Goal: Information Seeking & Learning: Understand process/instructions

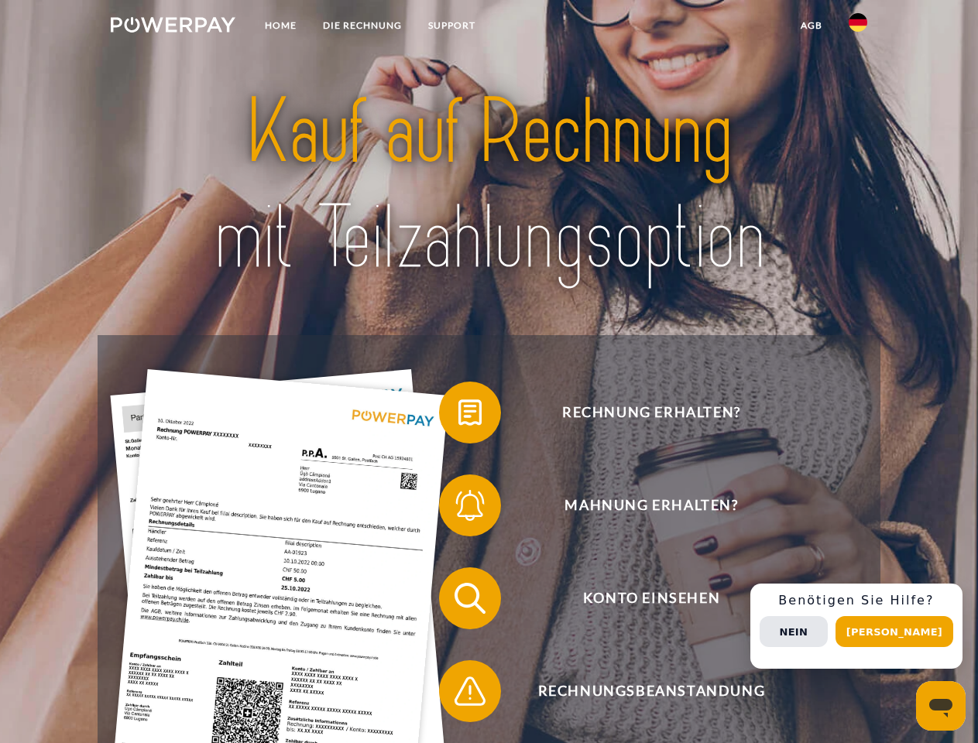
click at [173, 27] on img at bounding box center [173, 24] width 125 height 15
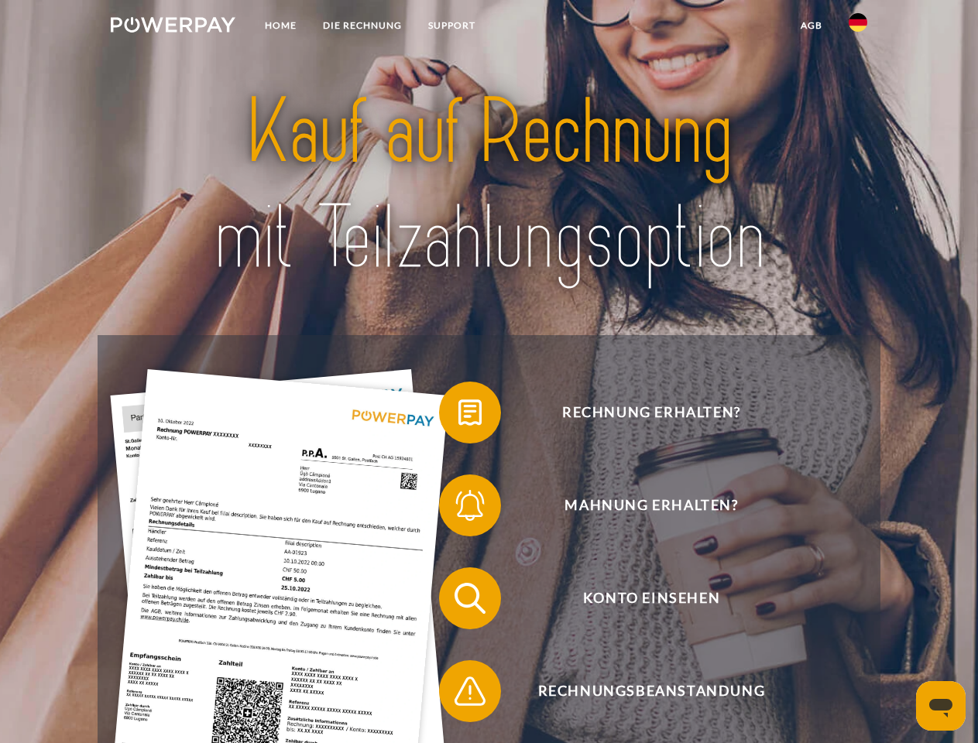
click at [858, 27] on img at bounding box center [857, 22] width 19 height 19
click at [810, 26] on link "agb" at bounding box center [811, 26] width 48 height 28
click at [458, 416] on span at bounding box center [446, 412] width 77 height 77
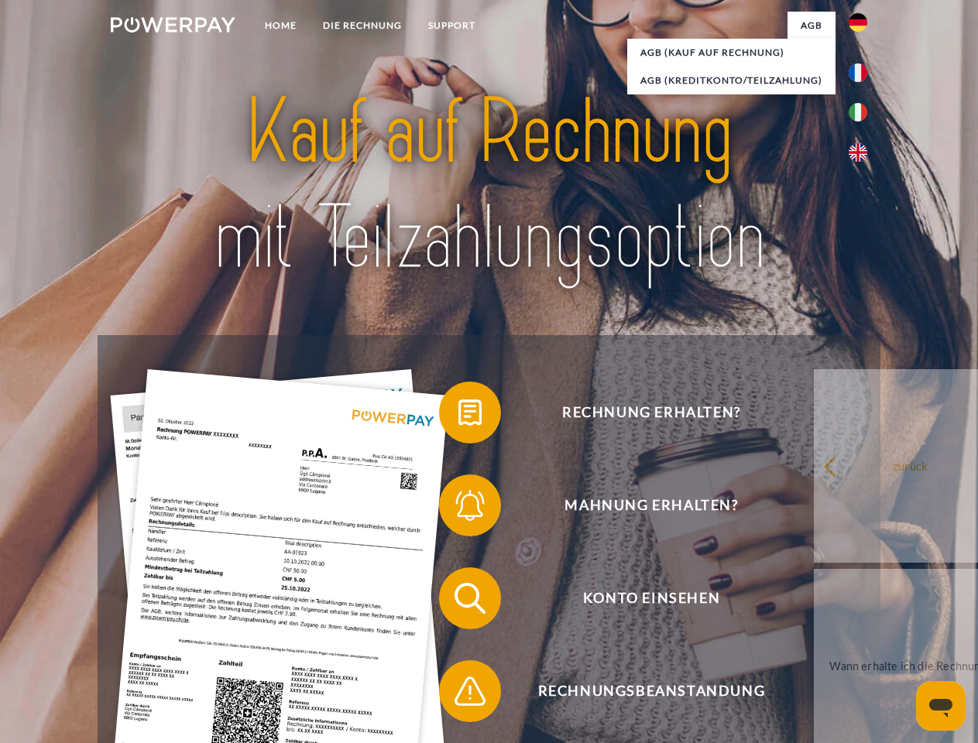
click at [458, 509] on span at bounding box center [446, 505] width 77 height 77
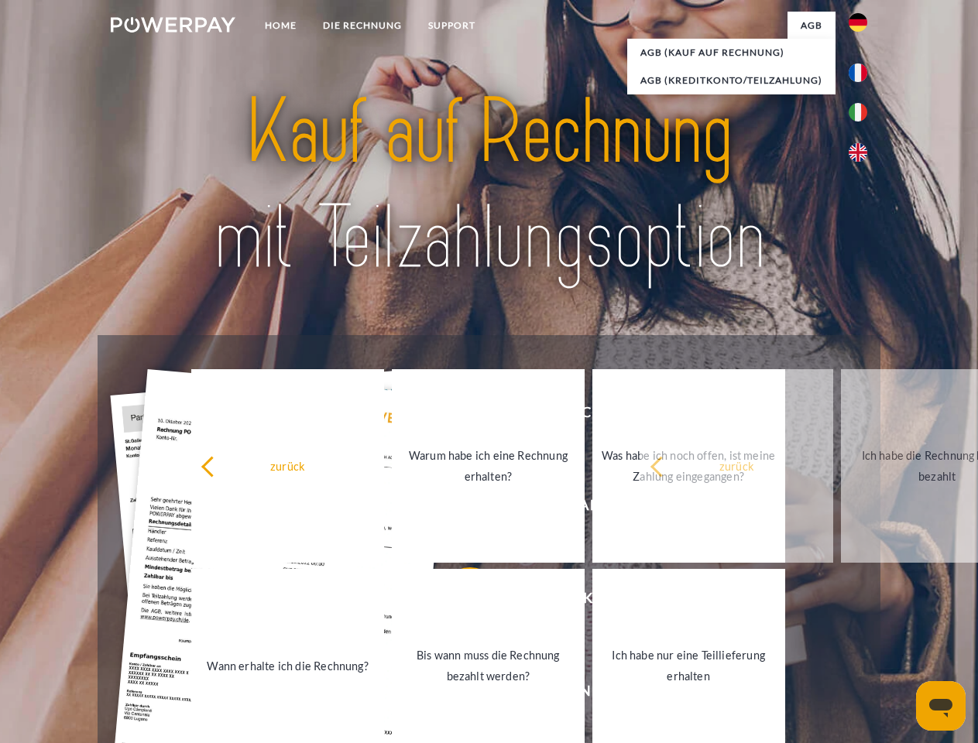
click at [458, 601] on link "Bis wann muss die Rechnung bezahlt werden?" at bounding box center [488, 666] width 193 height 194
click at [458, 694] on span at bounding box center [446, 691] width 77 height 77
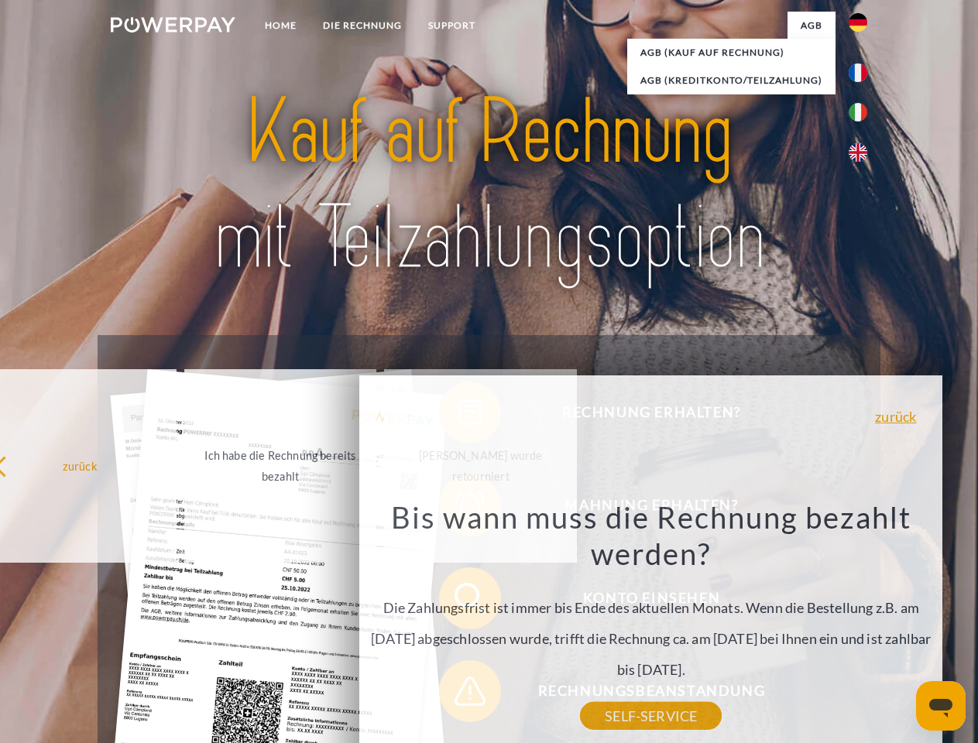
click at [862, 626] on div "Rechnung erhalten? Mahnung erhalten? Konto einsehen" at bounding box center [489, 644] width 782 height 619
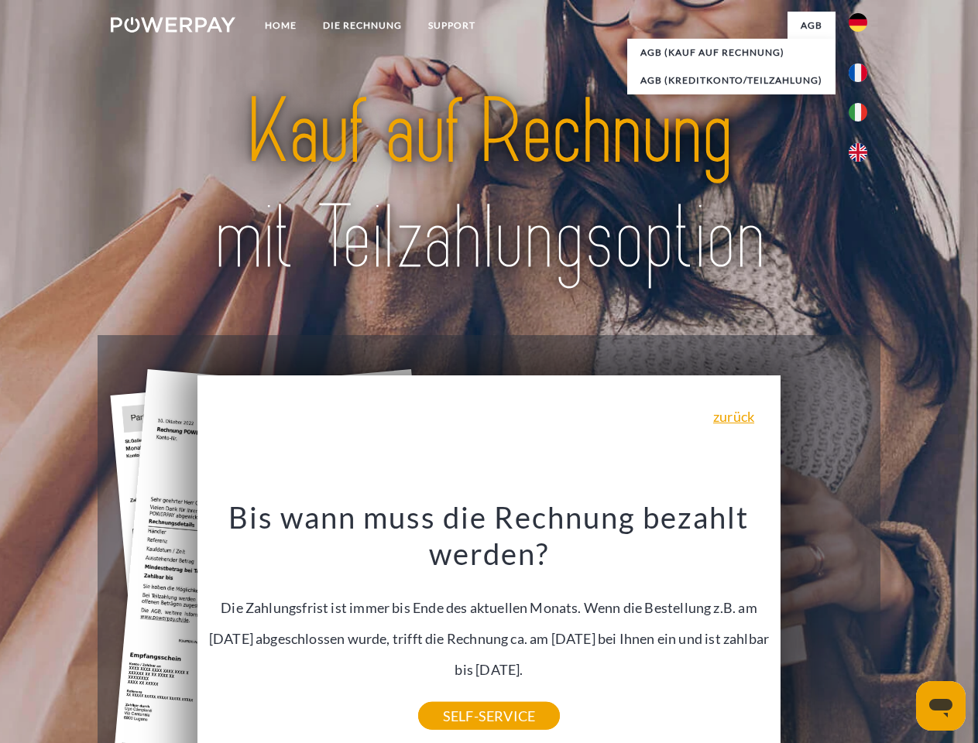
click at [824, 629] on span "Konto einsehen" at bounding box center [650, 598] width 379 height 62
click at [899, 632] on header "Home DIE RECHNUNG SUPPORT" at bounding box center [489, 534] width 978 height 1069
